Goal: Task Accomplishment & Management: Manage account settings

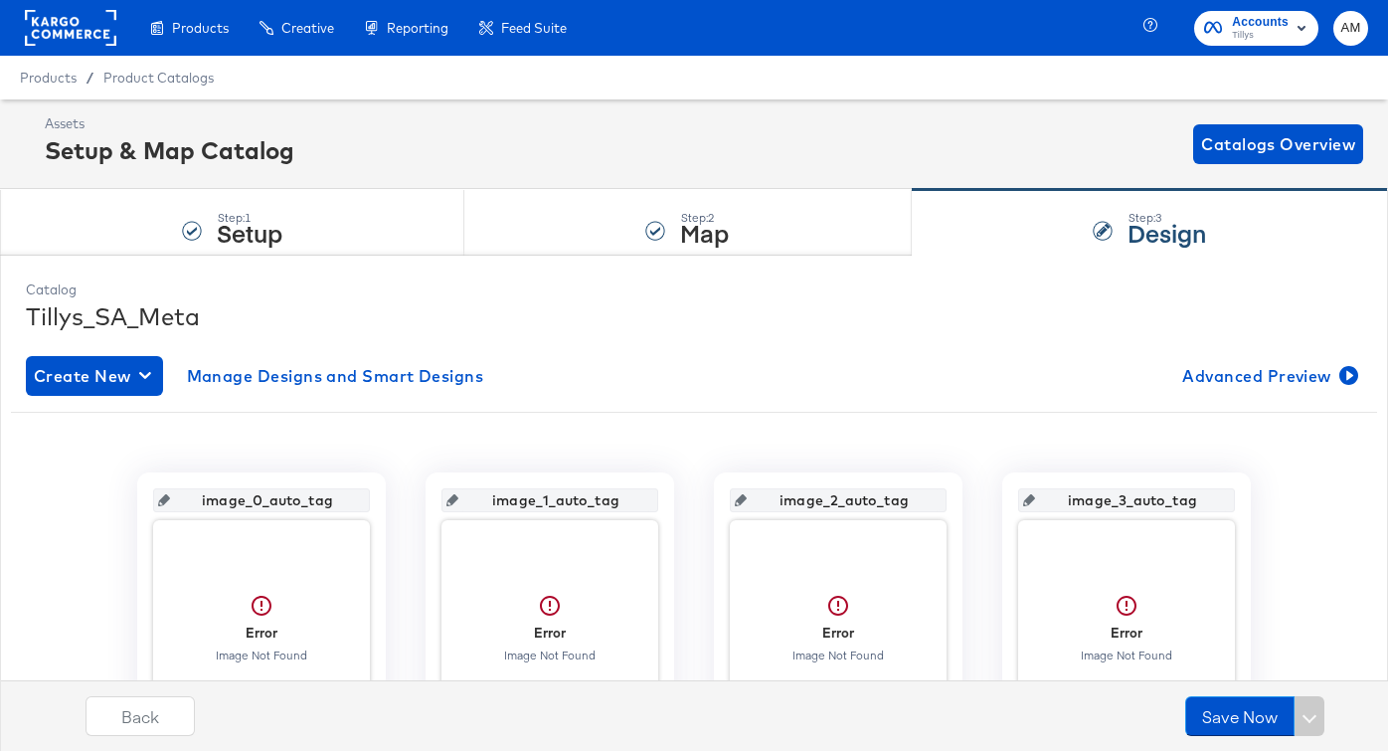
click at [66, 38] on rect at bounding box center [70, 28] width 91 height 36
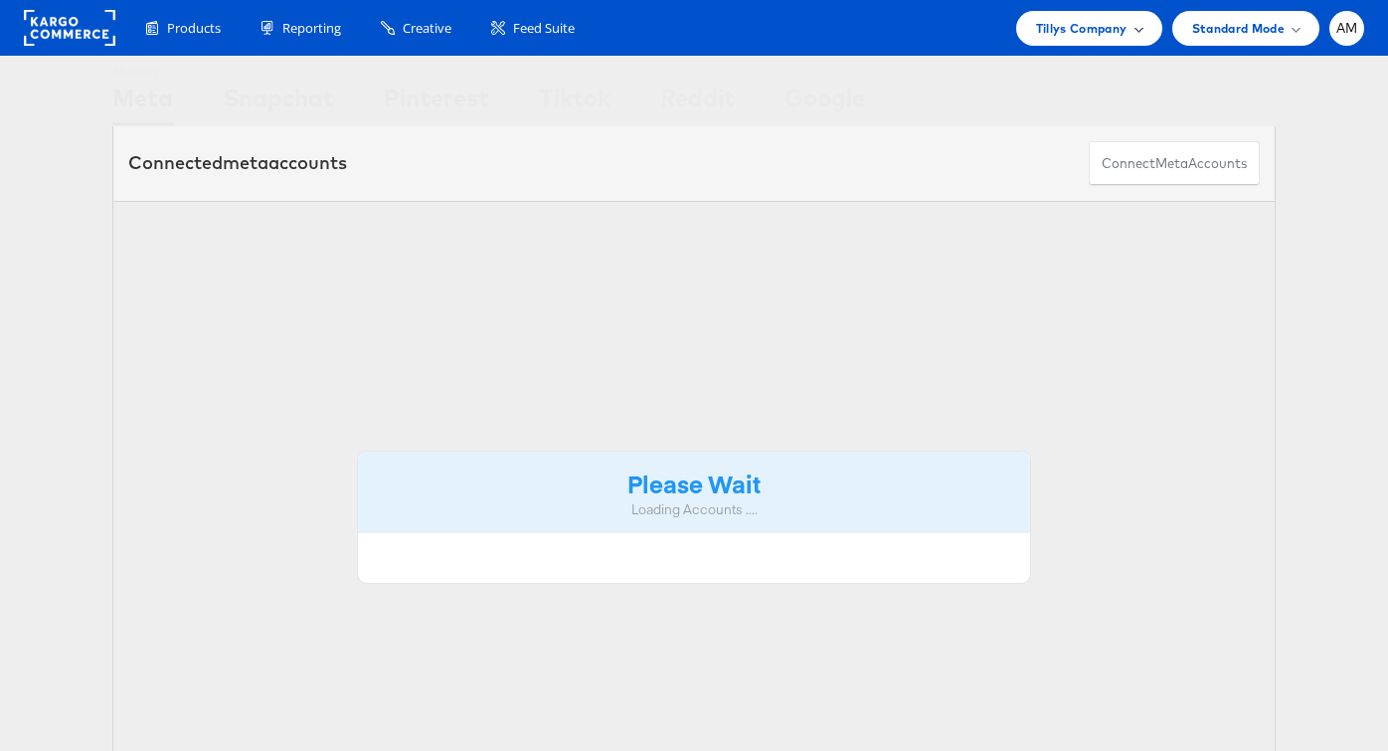
click at [1080, 37] on span "Tillys Company" at bounding box center [1081, 28] width 91 height 21
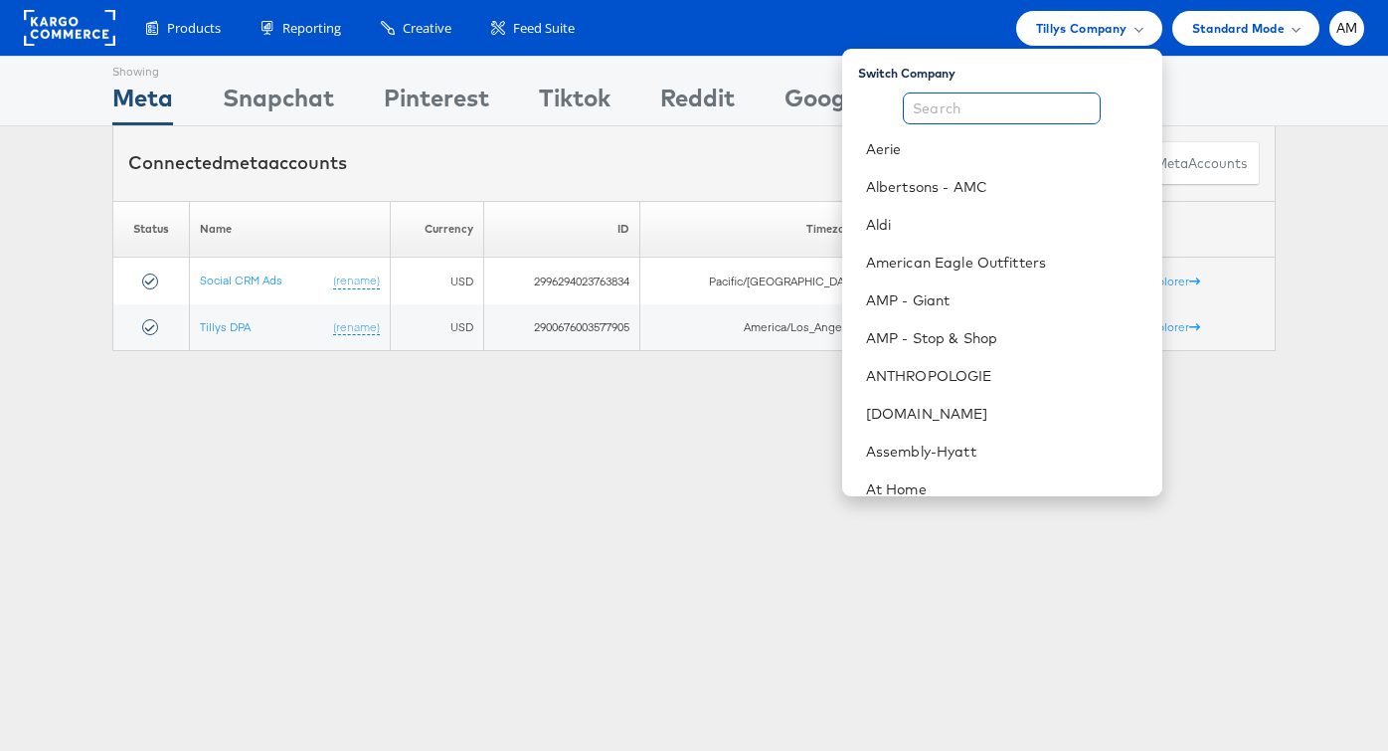
click at [991, 108] on input "text" at bounding box center [1002, 108] width 198 height 32
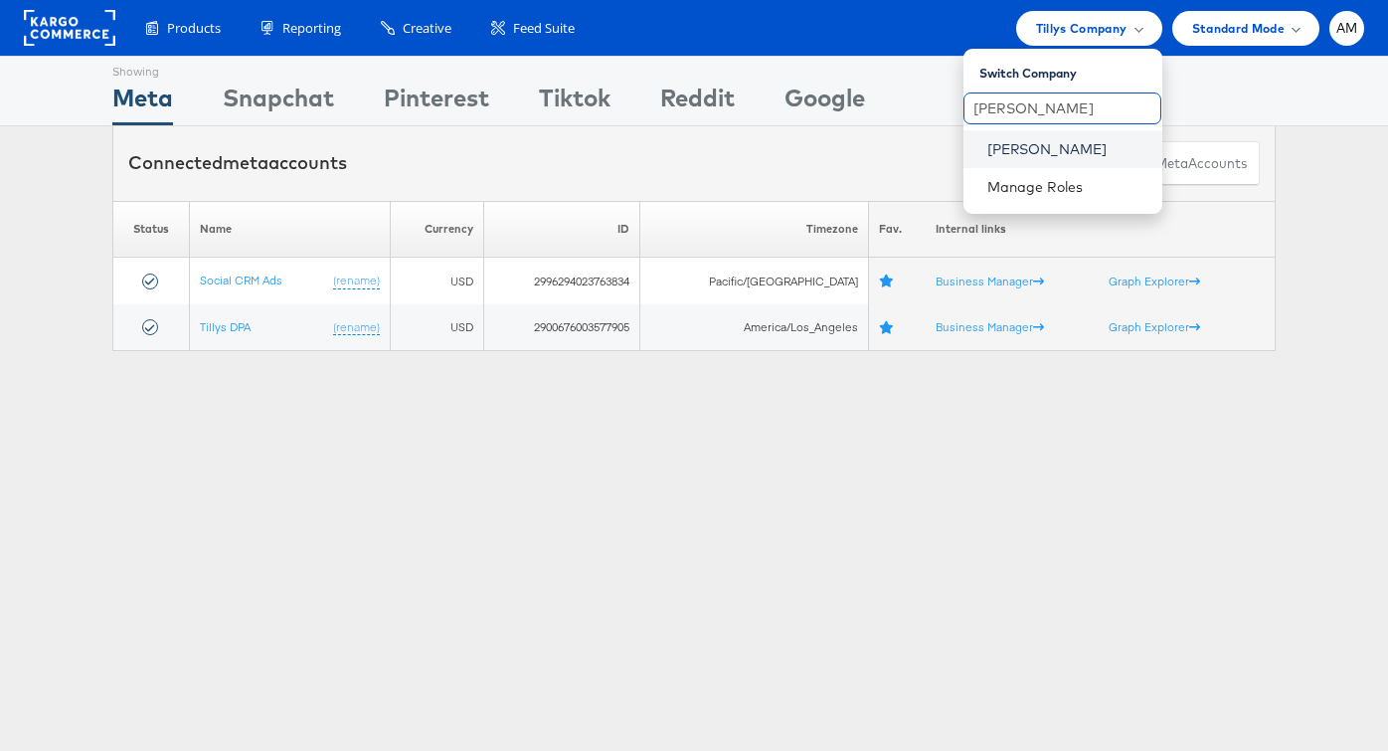
type input "steve"
click at [1019, 149] on link "[PERSON_NAME]" at bounding box center [1066, 149] width 159 height 20
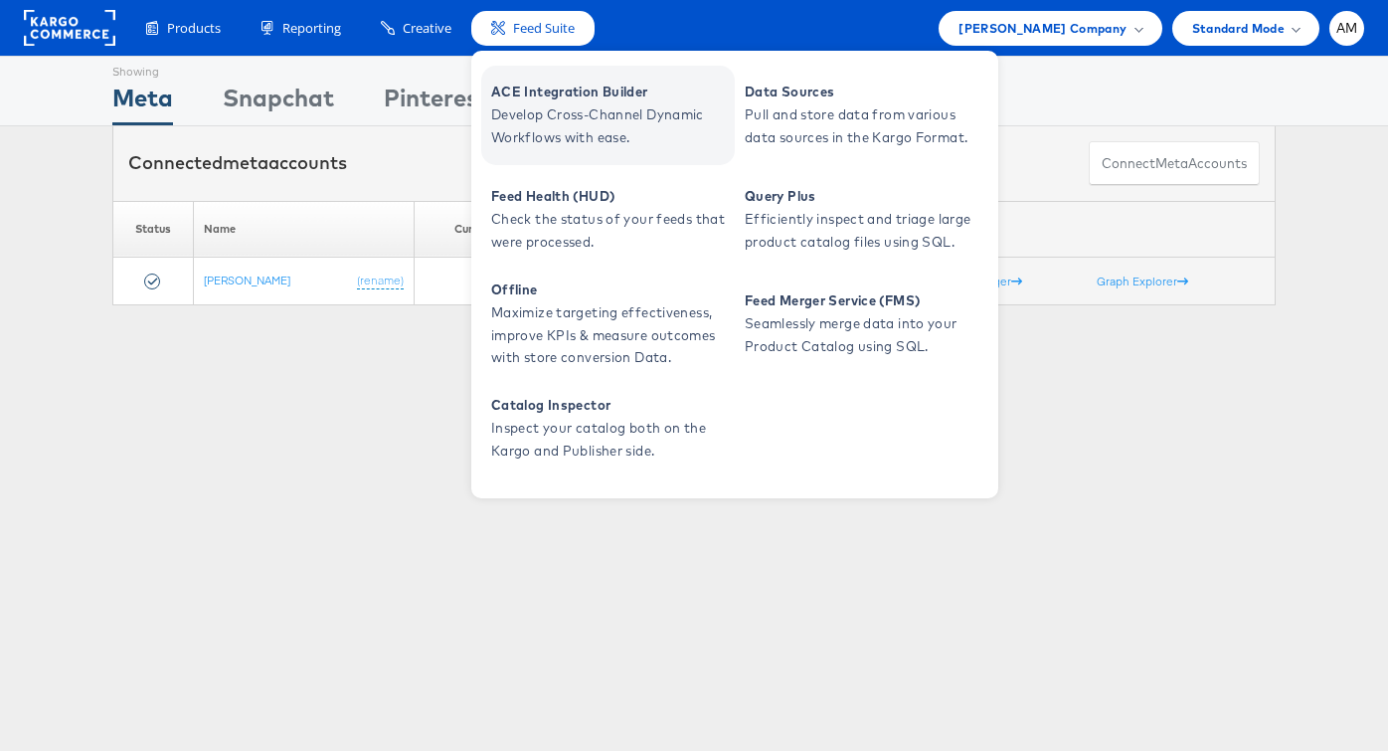
click at [572, 105] on span "Develop Cross-Channel Dynamic Workflows with ease." at bounding box center [610, 126] width 239 height 46
